Goal: Find specific page/section: Find specific page/section

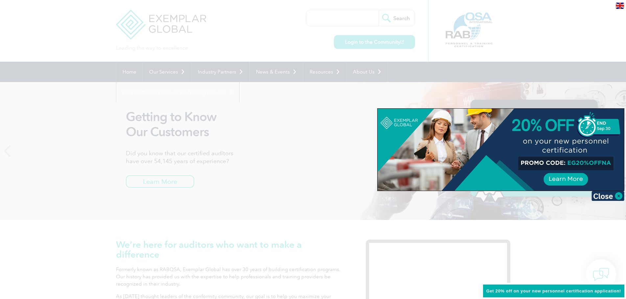
click at [588, 52] on div at bounding box center [313, 149] width 626 height 299
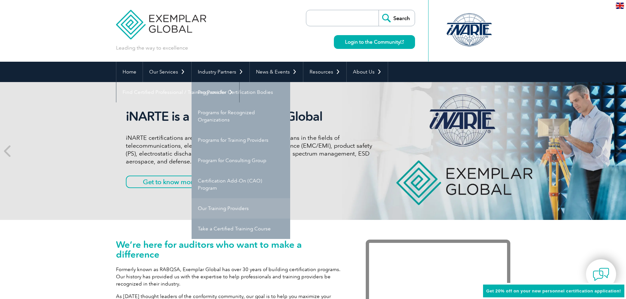
click at [246, 207] on link "Our Training Providers" at bounding box center [241, 208] width 99 height 20
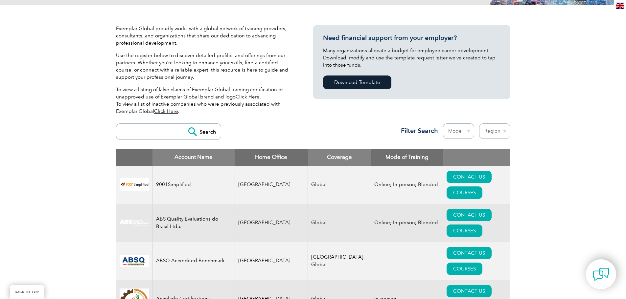
scroll to position [164, 0]
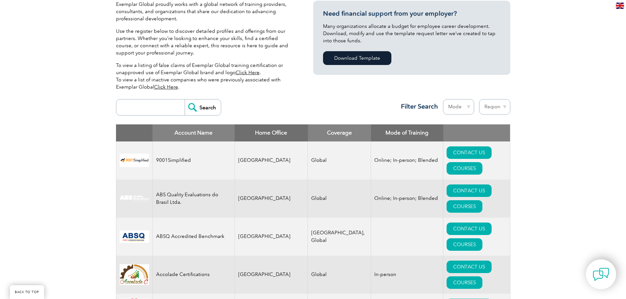
click at [499, 106] on select "Region [GEOGRAPHIC_DATA] [GEOGRAPHIC_DATA] [GEOGRAPHIC_DATA] [GEOGRAPHIC_DATA] …" at bounding box center [494, 106] width 31 height 15
select select "[GEOGRAPHIC_DATA]"
click at [479, 99] on select "Region [GEOGRAPHIC_DATA] [GEOGRAPHIC_DATA] [GEOGRAPHIC_DATA] [GEOGRAPHIC_DATA] …" at bounding box center [494, 106] width 31 height 15
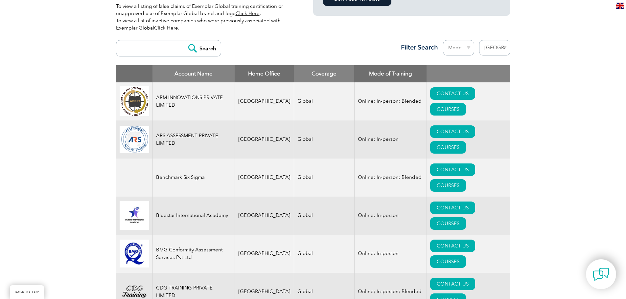
scroll to position [223, 0]
click at [493, 53] on select "Region Australia Bahrain Bangladesh Brazil Canada Colombia Dominican Republic E…" at bounding box center [494, 47] width 31 height 15
select select "Saudi Arabia"
click at [479, 40] on select "Region Australia Bahrain Bangladesh Brazil Canada Colombia Dominican Republic E…" at bounding box center [494, 47] width 31 height 15
click at [192, 50] on input "Search" at bounding box center [203, 49] width 36 height 16
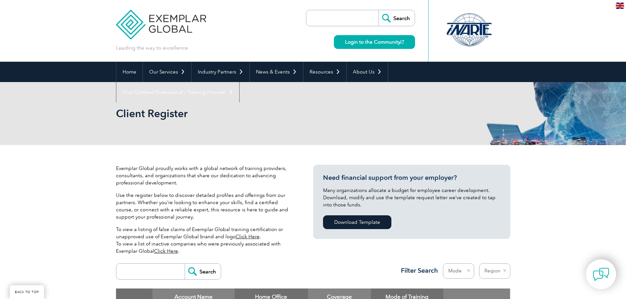
scroll to position [164, 0]
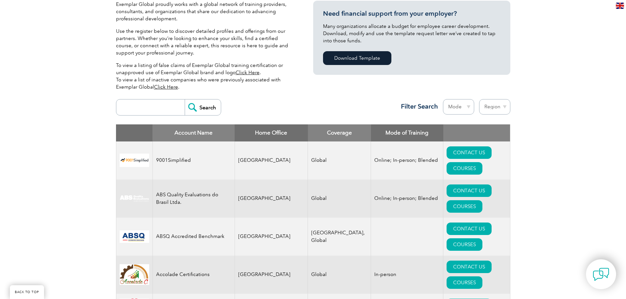
click at [504, 104] on select "Region Australia Bahrain Bangladesh Brazil Canada Colombia Dominican Republic E…" at bounding box center [494, 106] width 31 height 15
select select "[GEOGRAPHIC_DATA]"
click at [479, 99] on select "Region Australia Bahrain Bangladesh Brazil Canada Colombia Dominican Republic E…" at bounding box center [494, 106] width 31 height 15
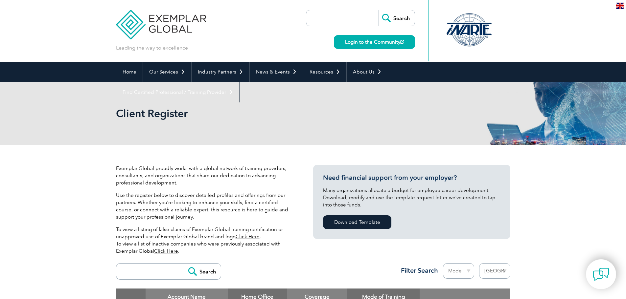
select select "[GEOGRAPHIC_DATA]"
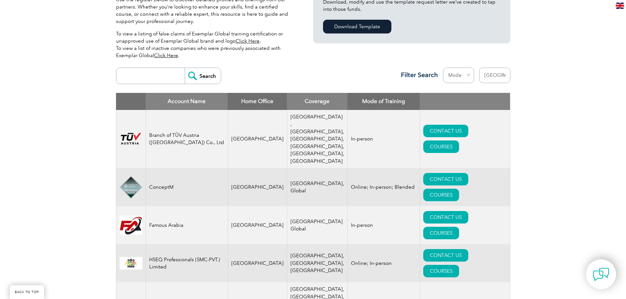
scroll to position [66, 0]
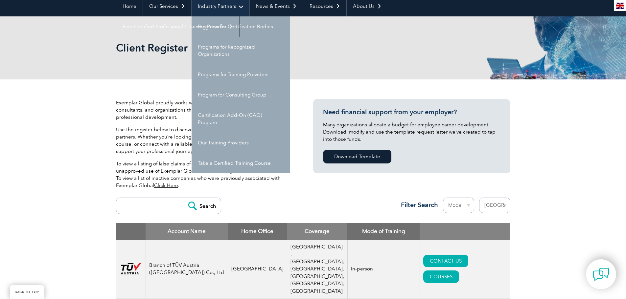
click at [234, 10] on link "Industry Partners" at bounding box center [221, 6] width 58 height 20
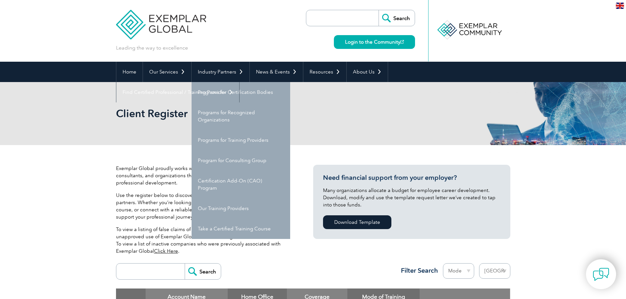
click at [329, 139] on div "Client Register" at bounding box center [313, 113] width 394 height 63
